Goal: Task Accomplishment & Management: Use online tool/utility

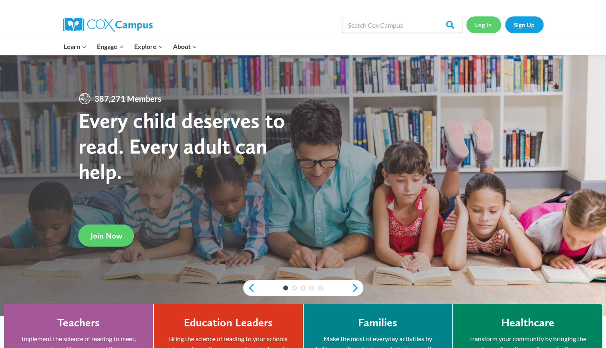
click at [482, 26] on link "Log In" at bounding box center [483, 24] width 35 height 16
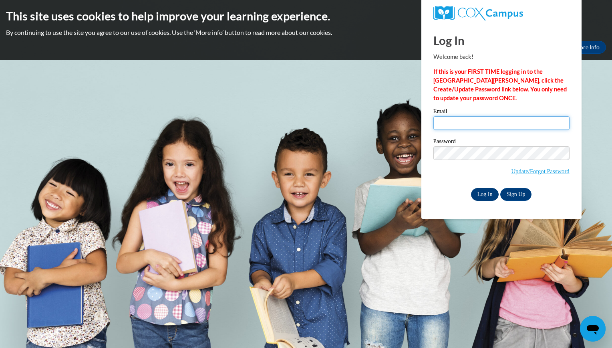
type input "gretamichelle32@gmail.com"
click at [484, 194] on input "Log In" at bounding box center [485, 194] width 28 height 13
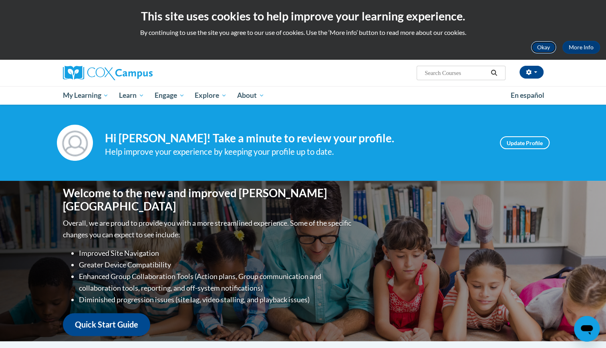
click at [543, 51] on button "Okay" at bounding box center [544, 47] width 26 height 13
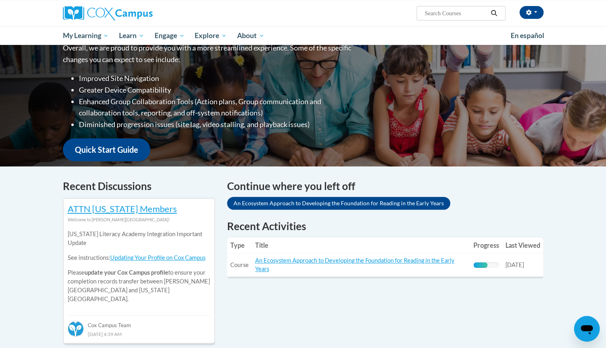
scroll to position [114, 0]
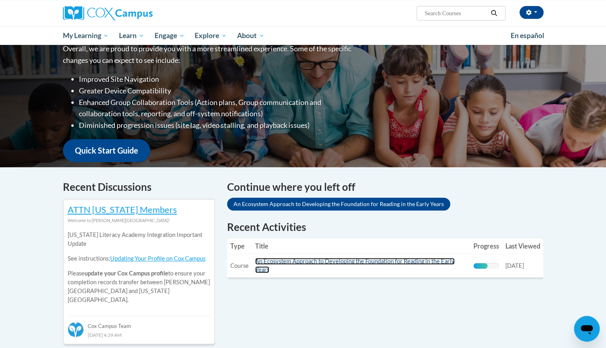
click at [438, 263] on link "An Ecosystem Approach to Developing the Foundation for Reading in the Early Yea…" at bounding box center [355, 265] width 200 height 15
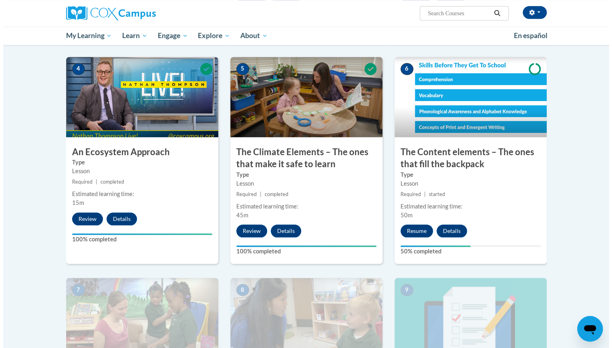
scroll to position [407, 0]
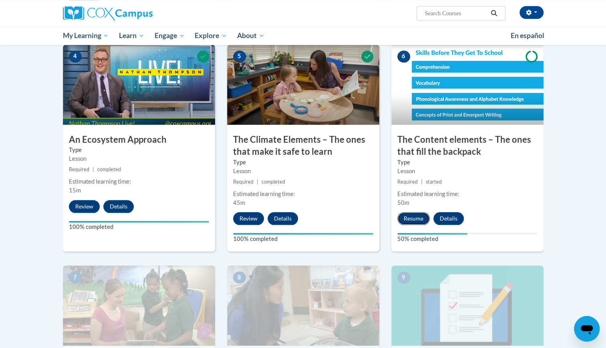
click at [415, 218] on button "Resume" at bounding box center [413, 218] width 32 height 13
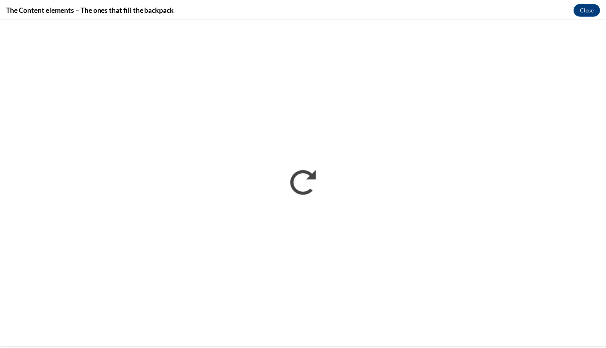
scroll to position [0, 0]
click at [591, 4] on button "Close" at bounding box center [592, 8] width 27 height 13
